Goal: Information Seeking & Learning: Learn about a topic

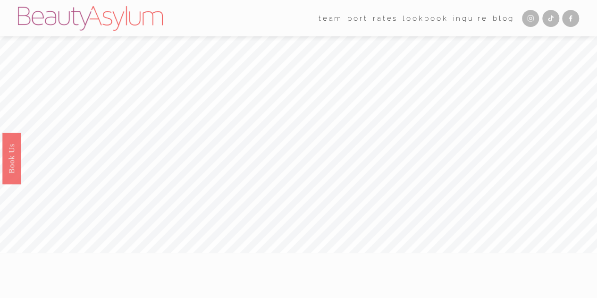
click at [384, 20] on link "Rates" at bounding box center [385, 18] width 25 height 15
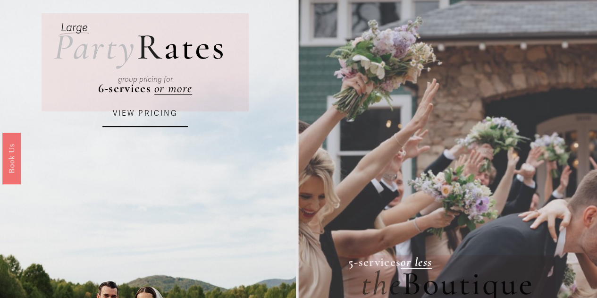
scroll to position [46, 0]
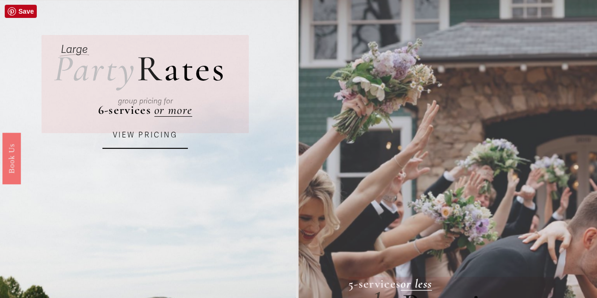
click at [158, 130] on link "VIEW PRICING" at bounding box center [144, 136] width 85 height 26
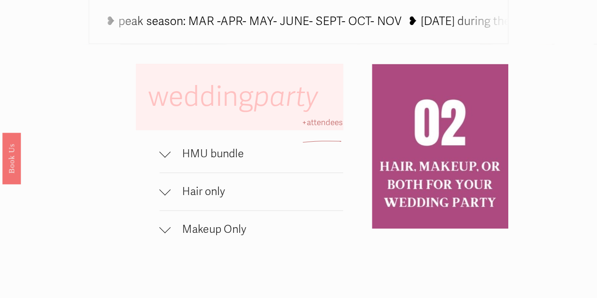
scroll to position [518, 0]
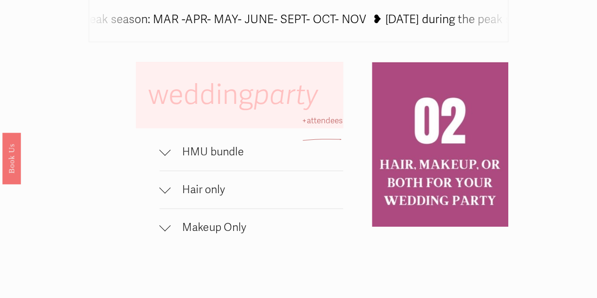
click at [209, 158] on span "HMU bundle" at bounding box center [257, 152] width 172 height 14
